Goal: Transaction & Acquisition: Purchase product/service

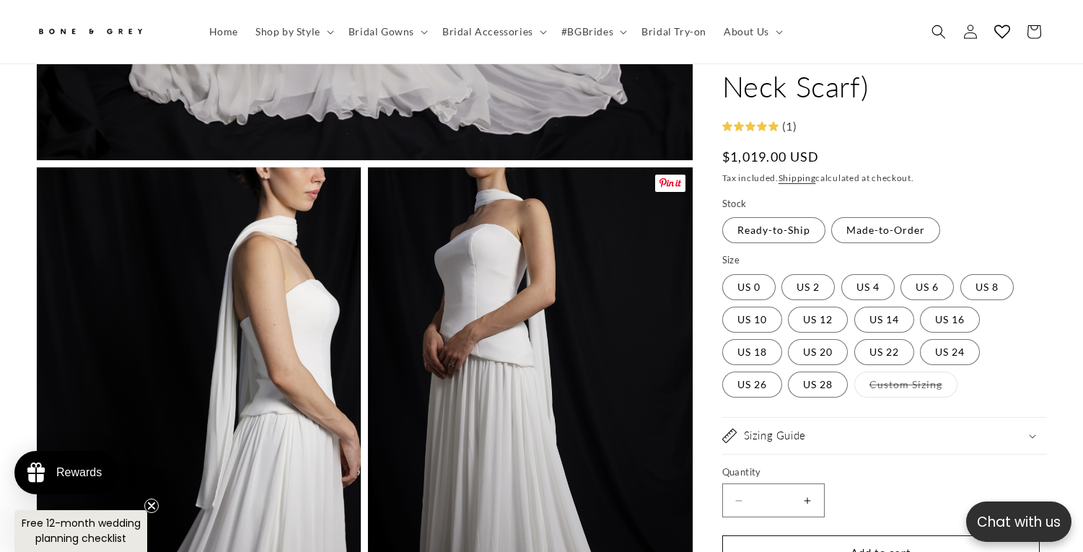
scroll to position [1025, 0]
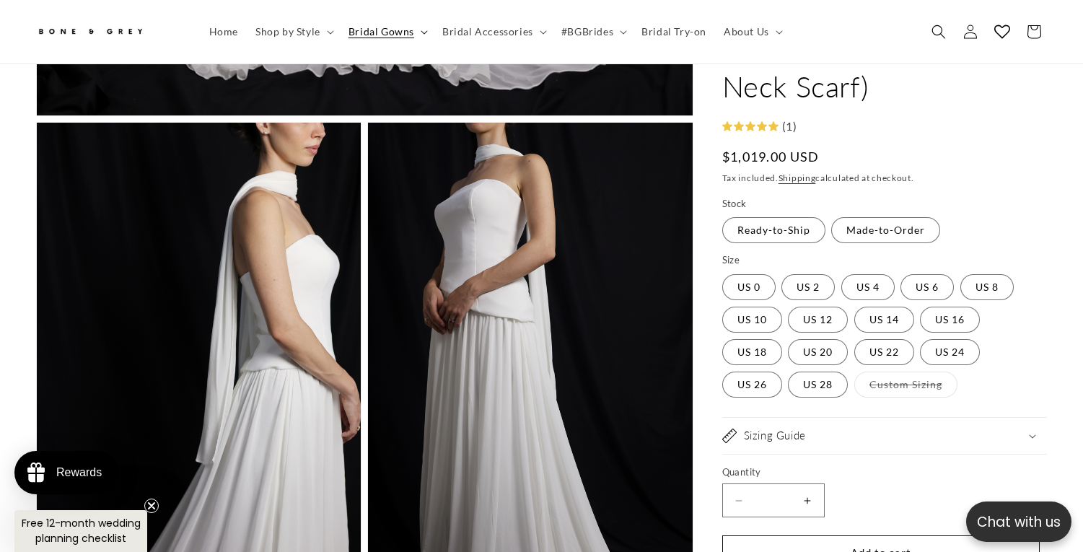
click at [421, 31] on icon at bounding box center [424, 32] width 7 height 4
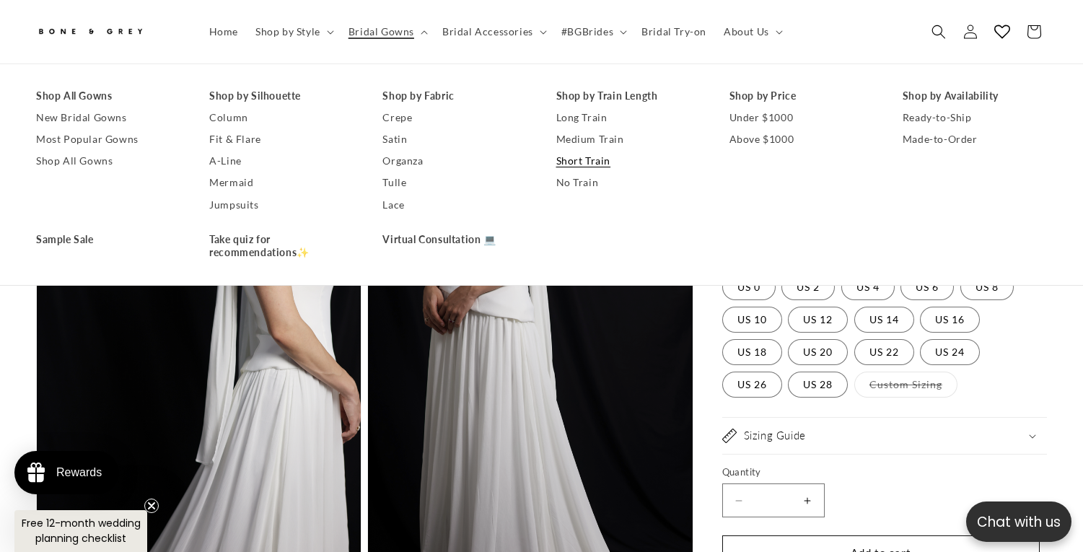
scroll to position [0, 736]
click at [574, 180] on link "No Train" at bounding box center [628, 183] width 144 height 22
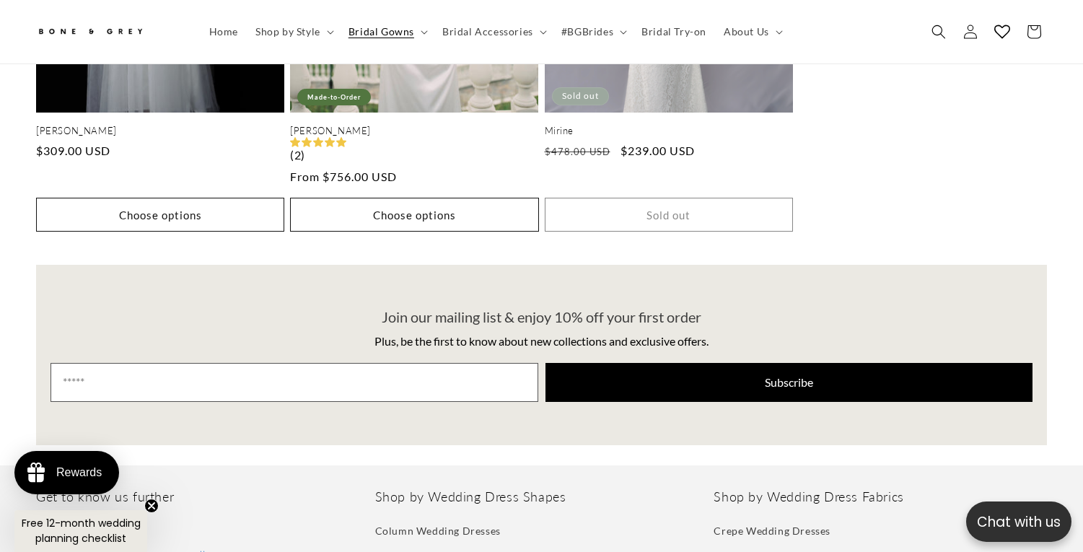
scroll to position [1994, 0]
